Goal: Information Seeking & Learning: Learn about a topic

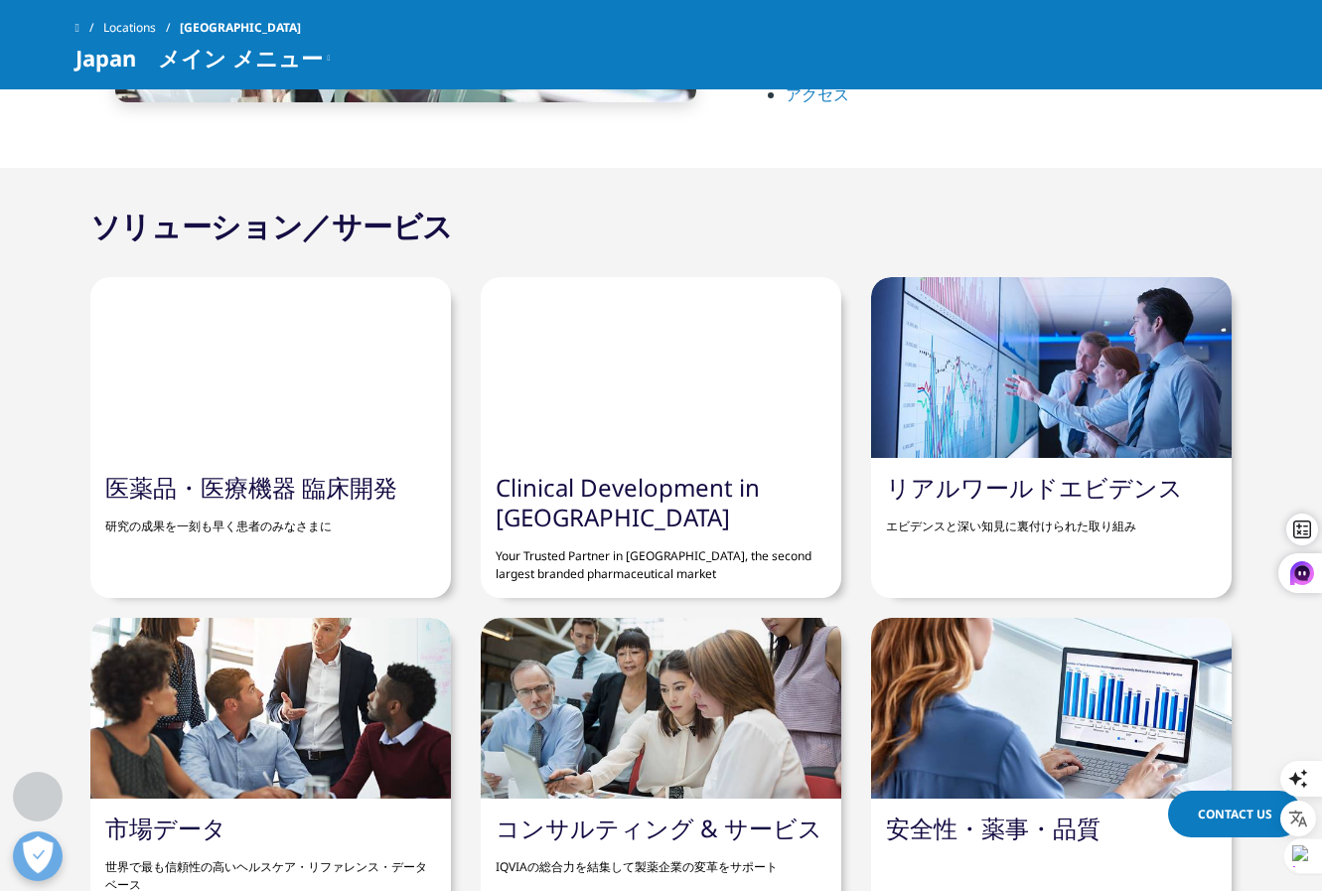
scroll to position [1490, 0]
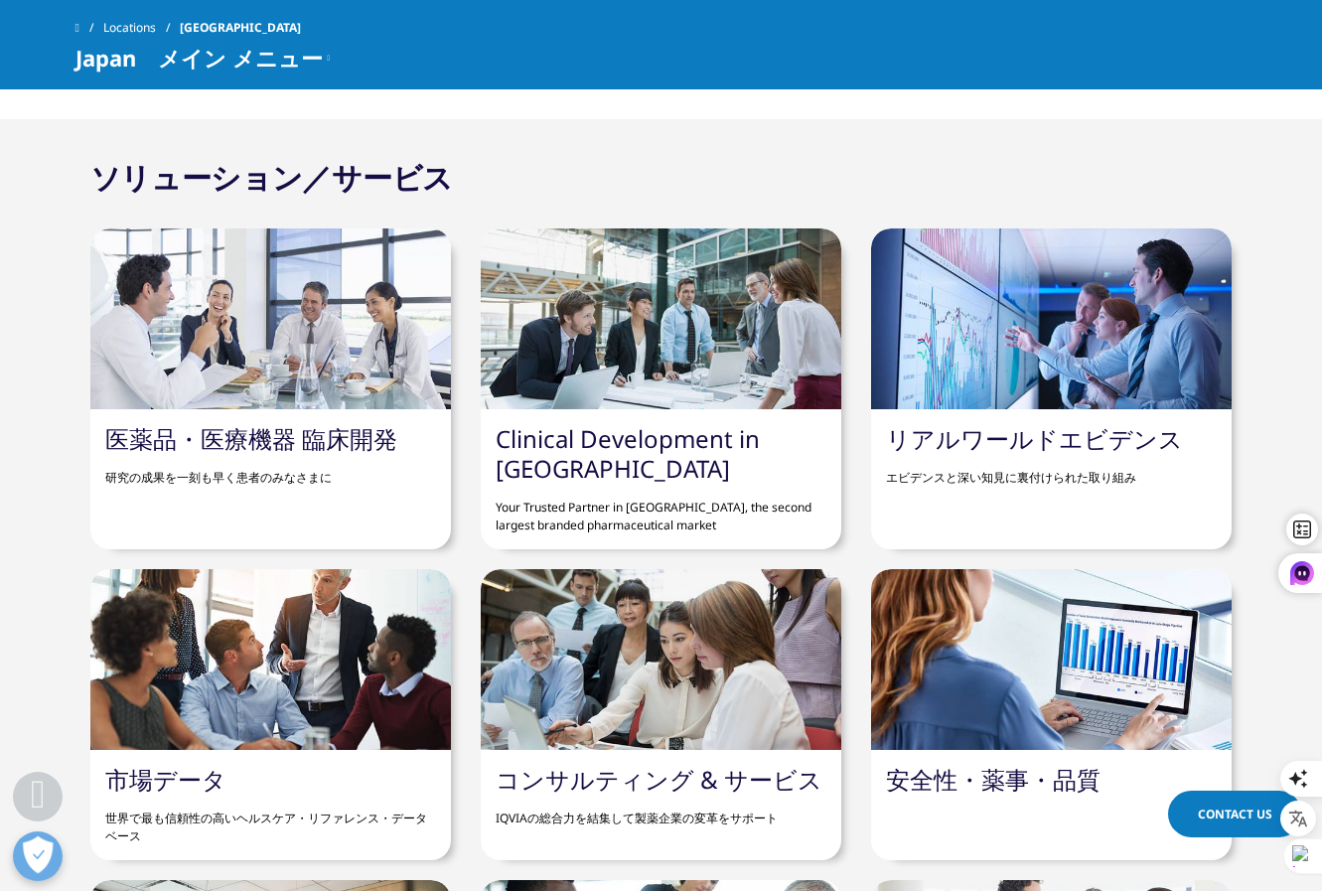
click at [1067, 442] on link "リアルワールドエビデンス" at bounding box center [1034, 438] width 297 height 33
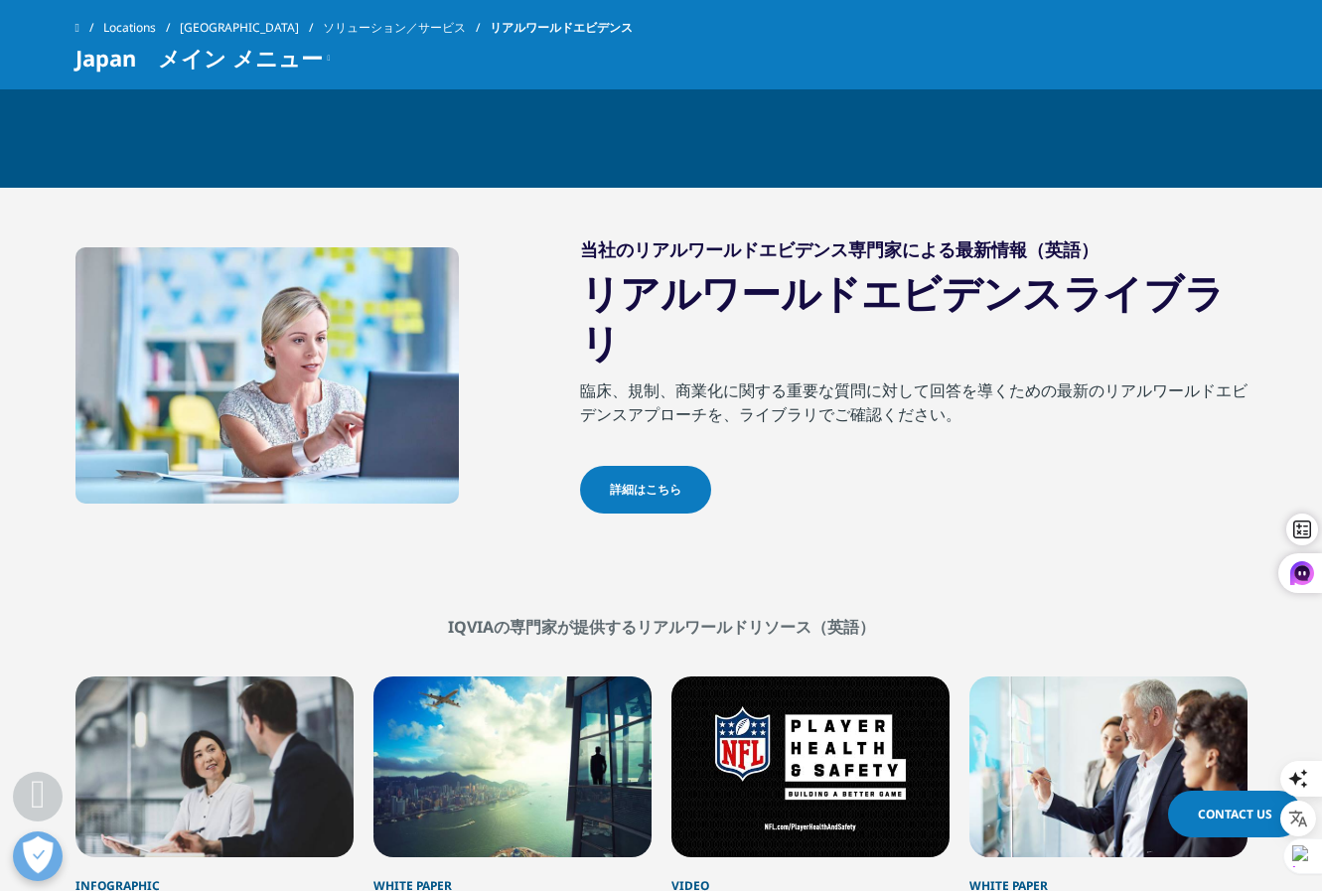
scroll to position [2085, 0]
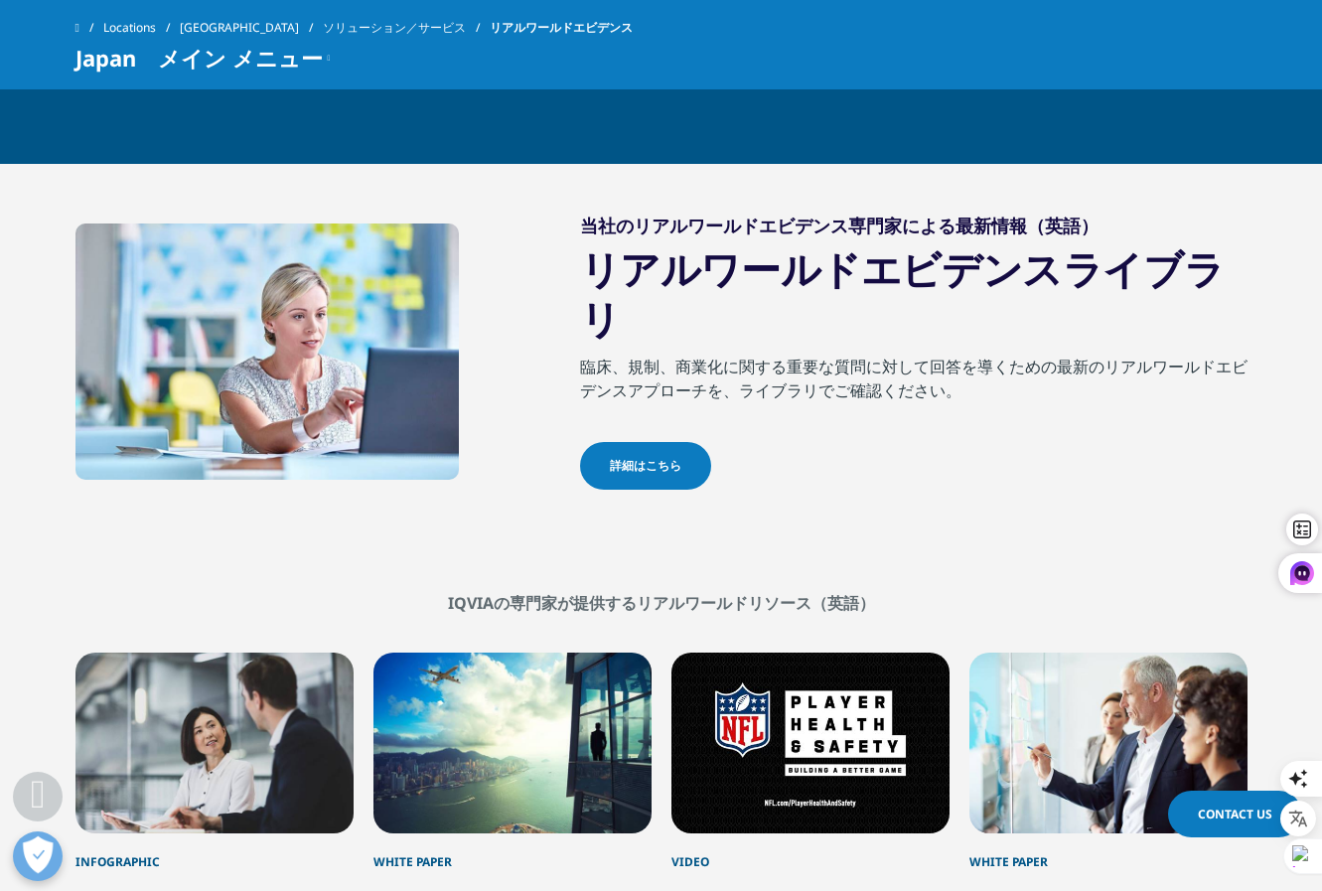
click at [653, 457] on span "詳細はこちら" at bounding box center [646, 466] width 72 height 18
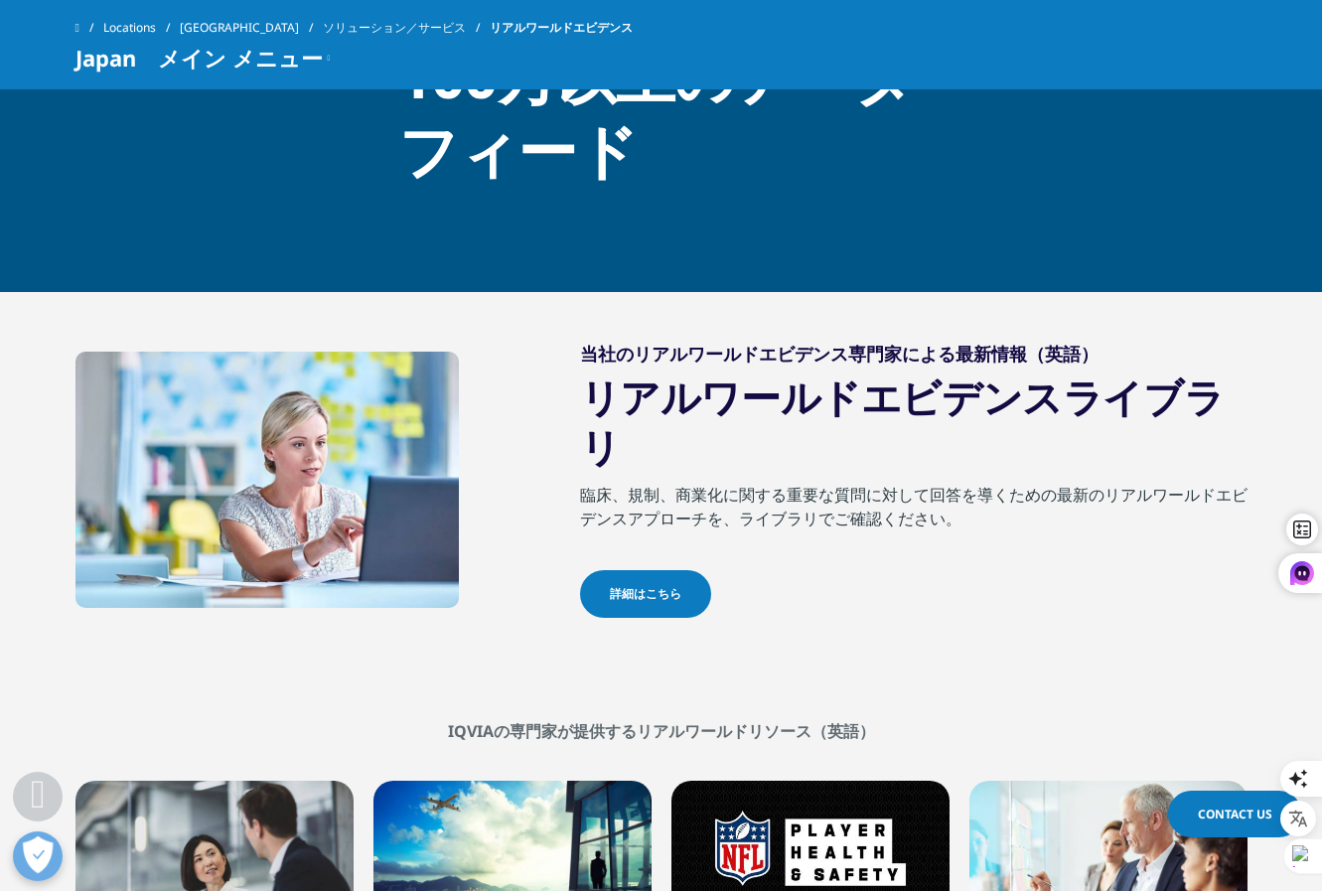
scroll to position [1986, 0]
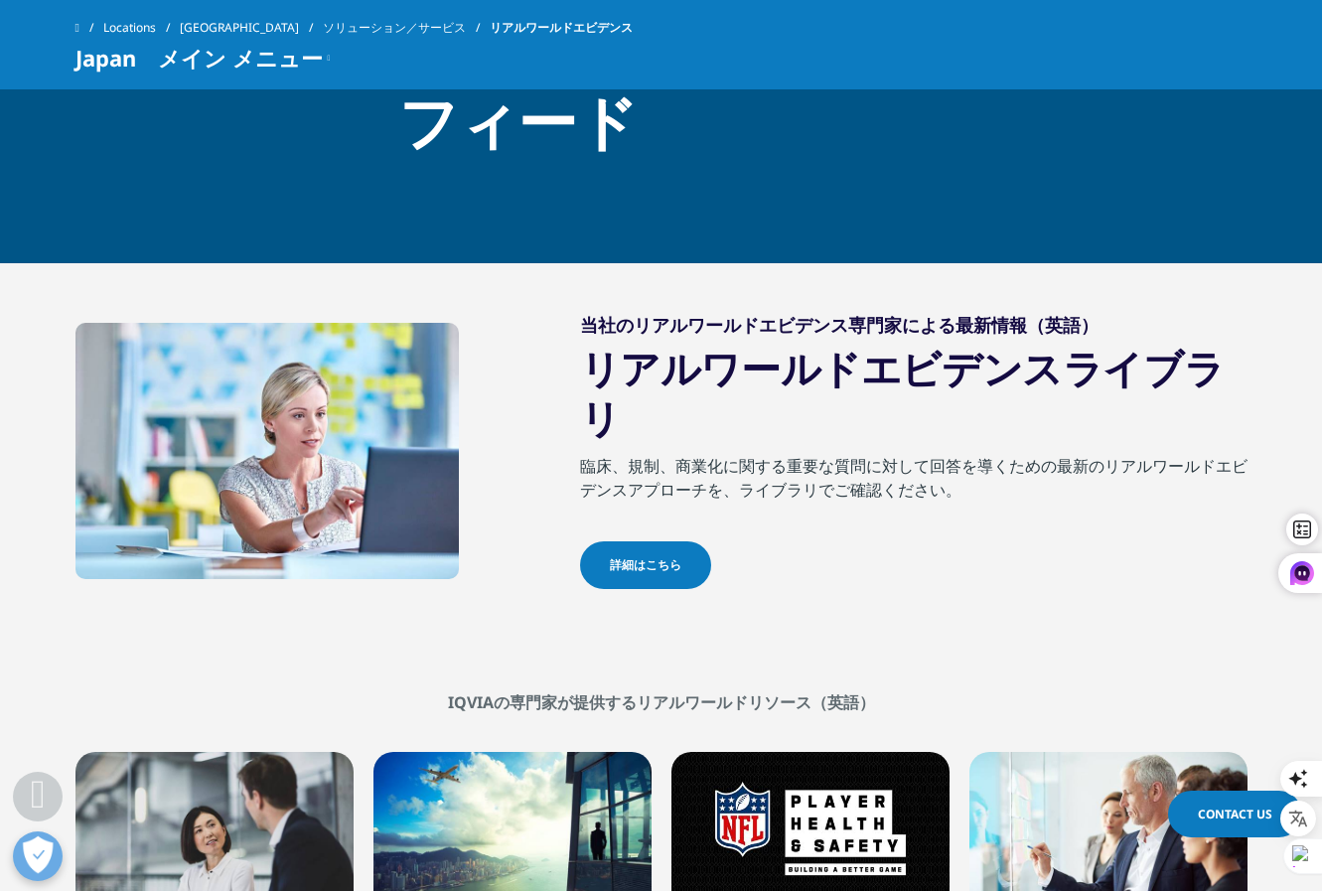
click at [679, 541] on link "詳細はこちら" at bounding box center [645, 565] width 131 height 48
click at [705, 541] on link "詳細はこちら" at bounding box center [645, 565] width 131 height 48
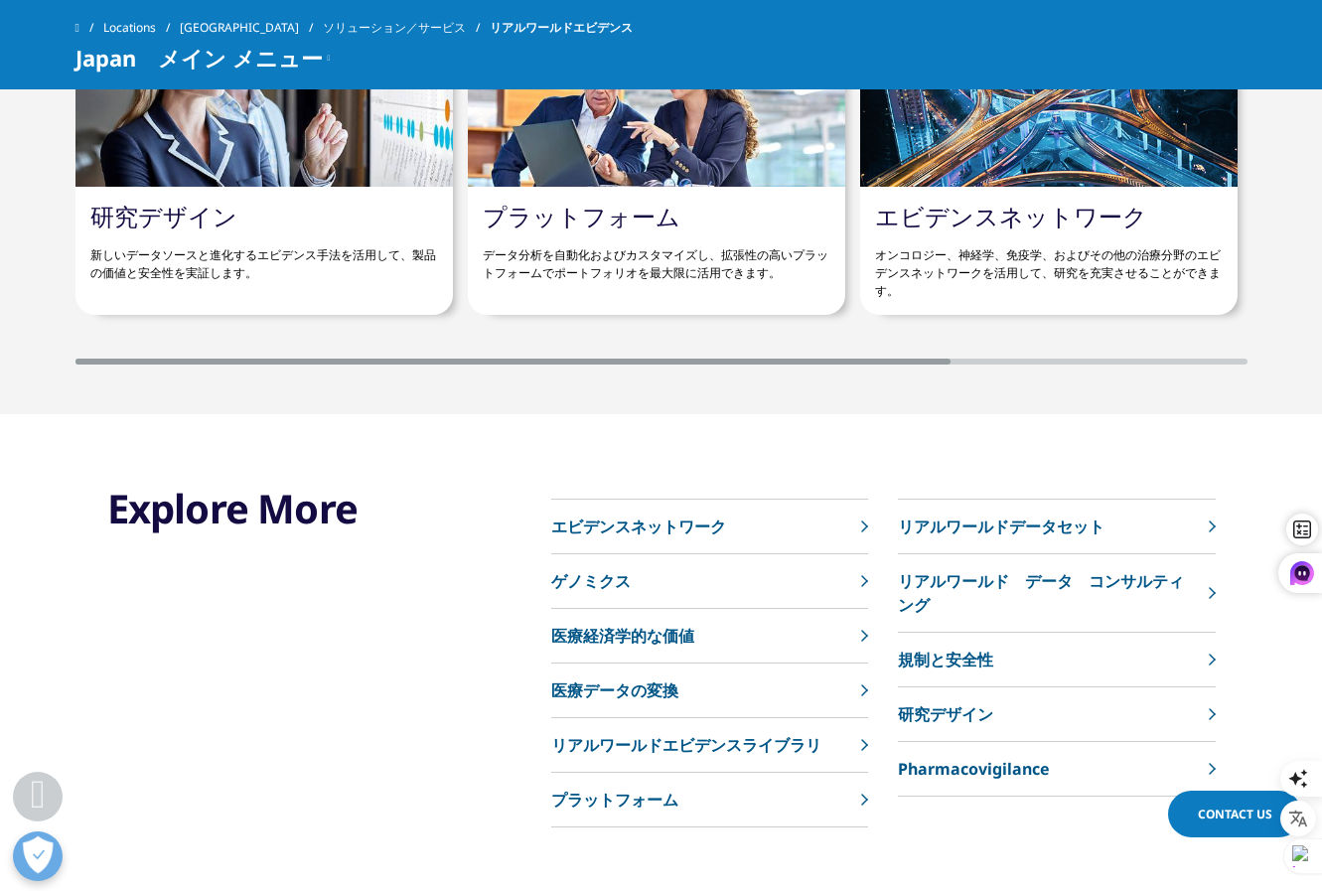
scroll to position [3972, 0]
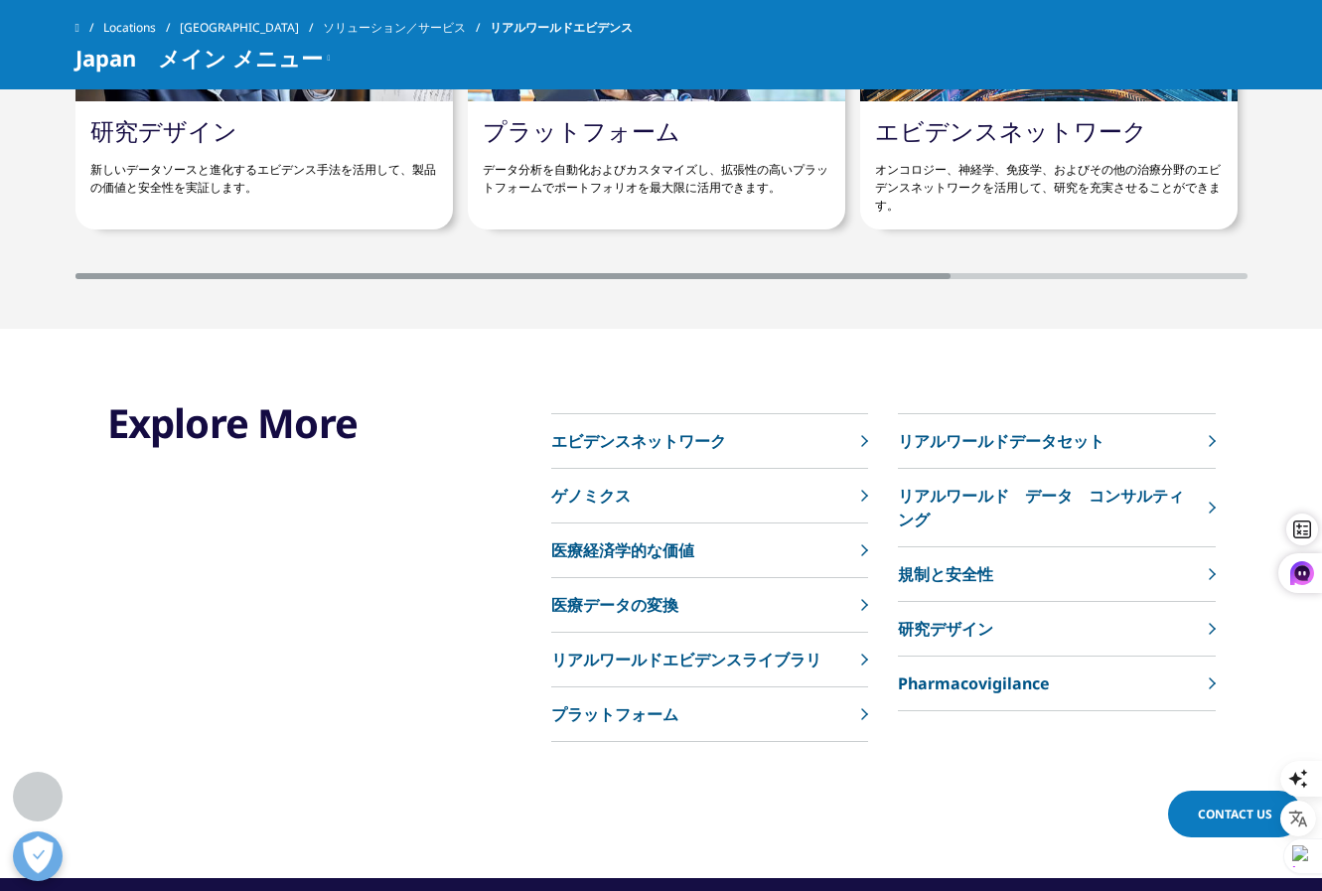
click at [995, 429] on p "リアルワールドデータセット" at bounding box center [1001, 441] width 207 height 24
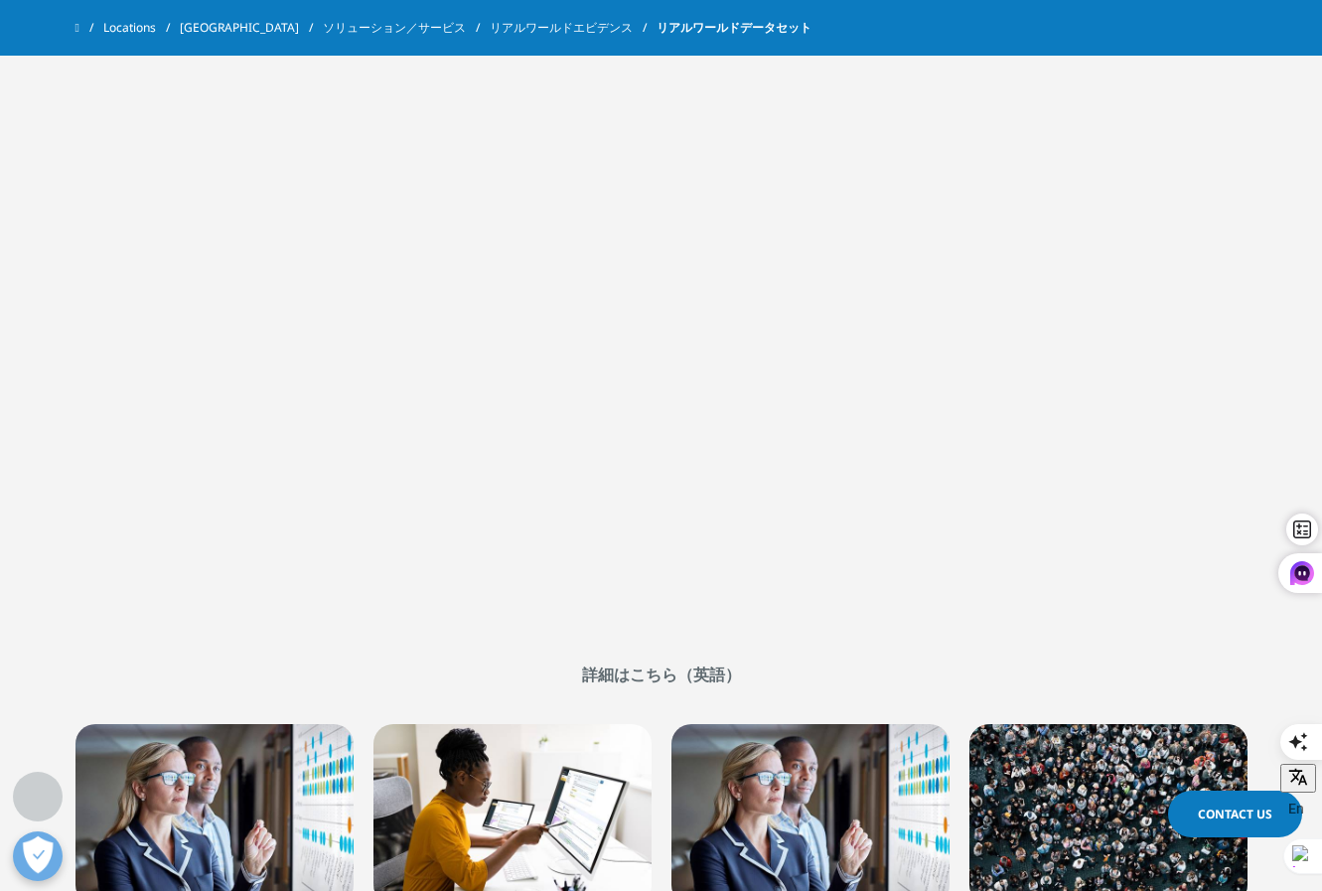
scroll to position [794, 0]
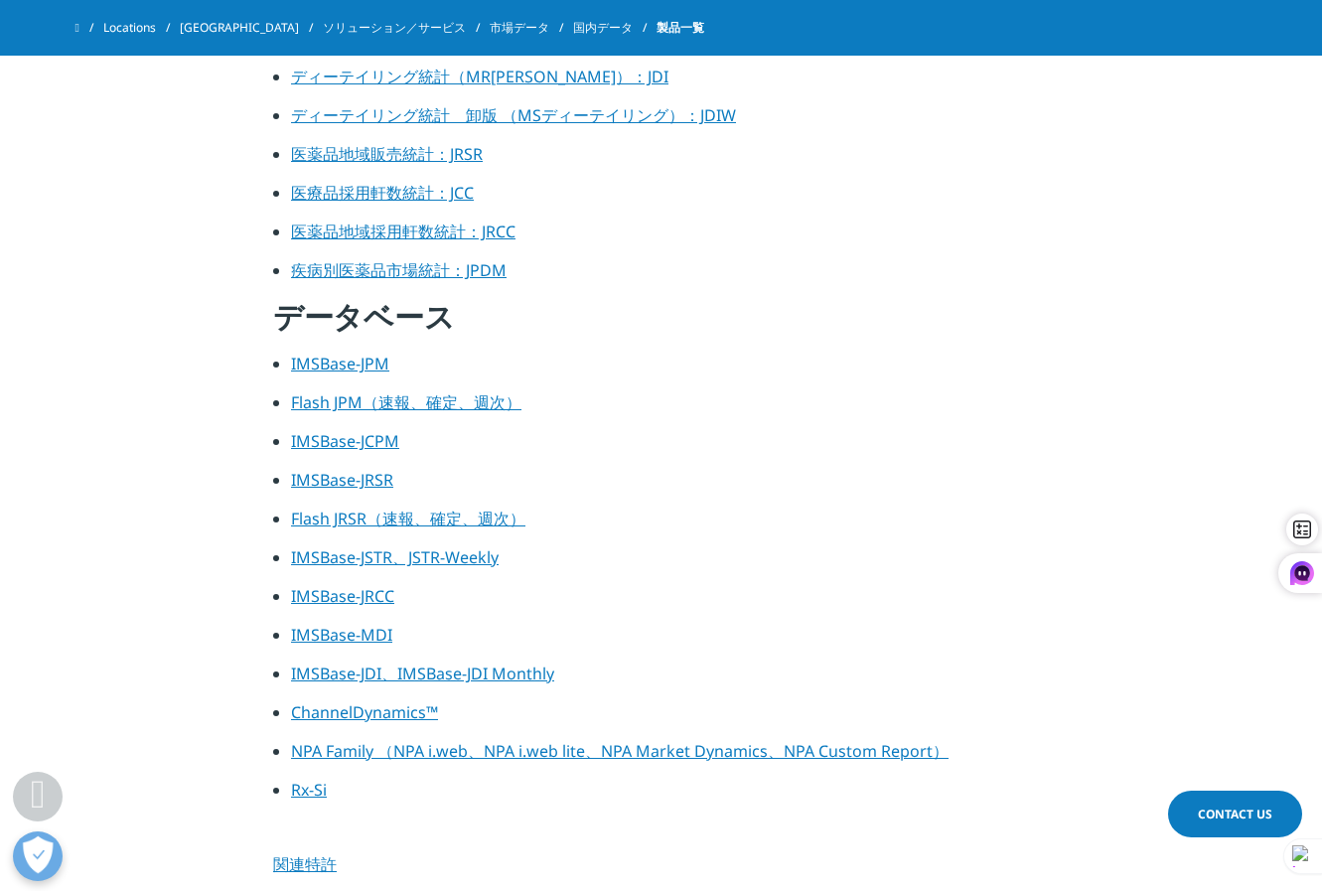
scroll to position [894, 0]
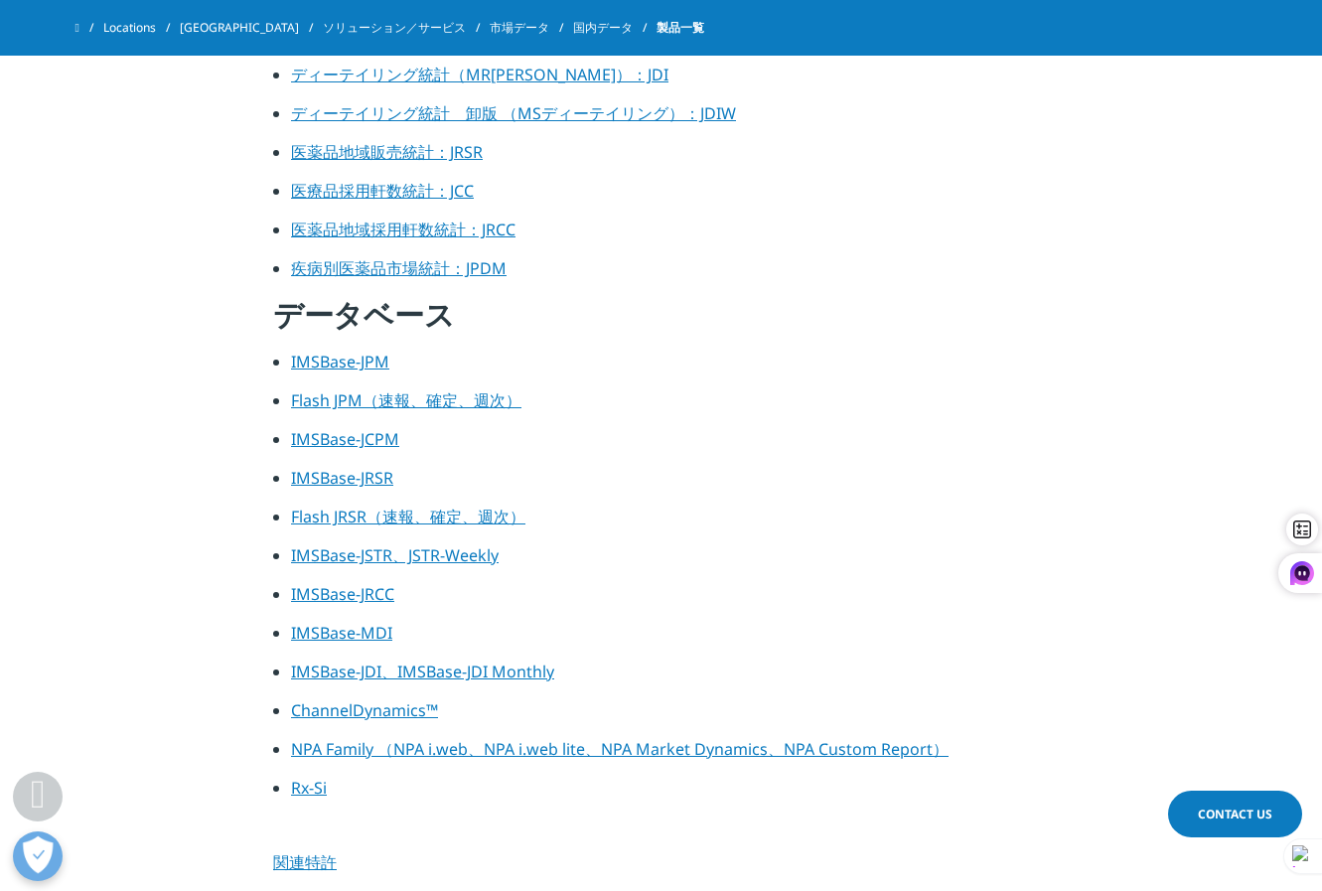
click at [845, 753] on link "NPA Family （NPA i.web、NPA i.web lite、NPA Market Dynamics、NPA Custom Report）" at bounding box center [619, 749] width 657 height 22
drag, startPoint x: 782, startPoint y: 425, endPoint x: 826, endPoint y: 327, distance: 108.0
click at [786, 414] on li "Flash JPM（速報、確定、週次）" at bounding box center [670, 407] width 758 height 39
